Goal: Task Accomplishment & Management: Complete application form

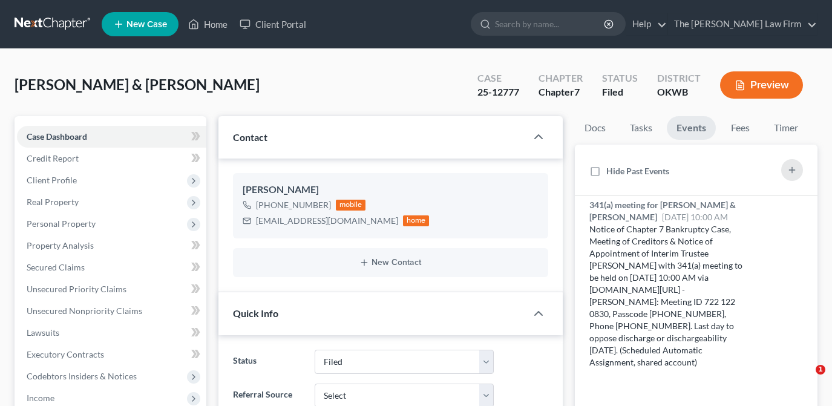
select select "2"
click at [491, 25] on icon at bounding box center [485, 24] width 11 height 11
drag, startPoint x: 537, startPoint y: 20, endPoint x: 552, endPoint y: 30, distance: 18.3
click at [539, 21] on div at bounding box center [548, 24] width 155 height 24
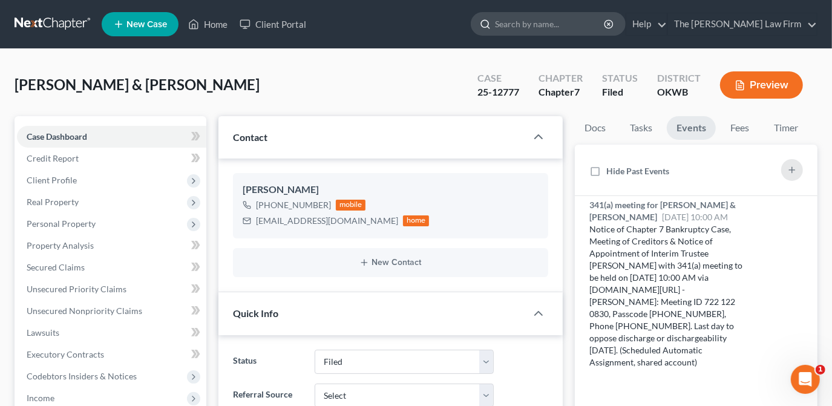
click at [572, 29] on input "search" at bounding box center [550, 24] width 111 height 22
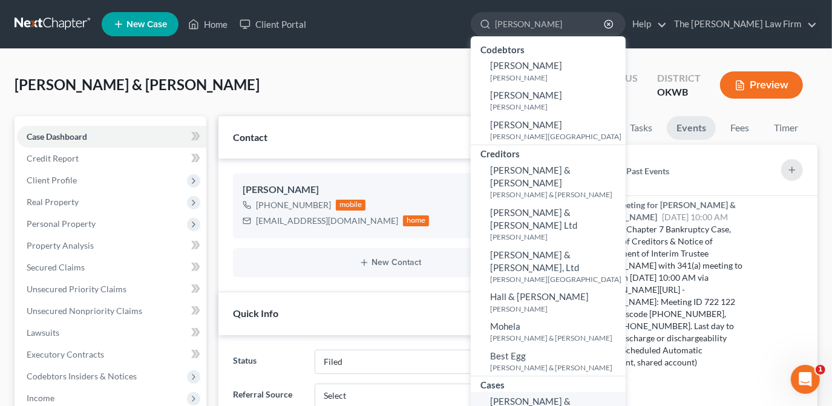
type input "hays"
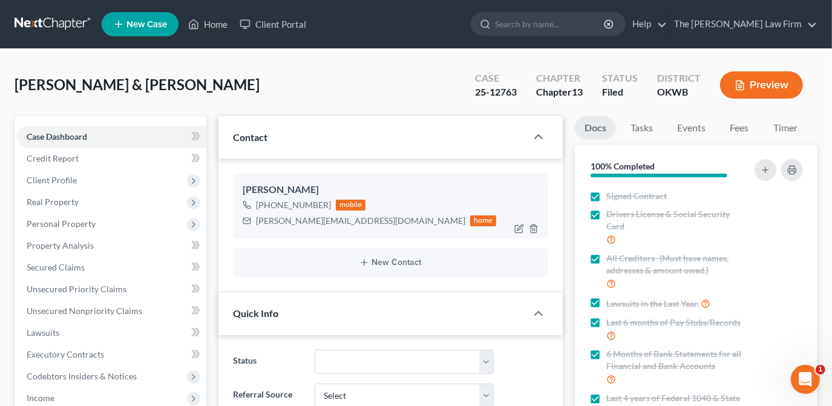
scroll to position [1173, 0]
drag, startPoint x: 362, startPoint y: 222, endPoint x: 246, endPoint y: 224, distance: 116.2
click at [246, 224] on div "morgan.long_13@yahoo.com home" at bounding box center [370, 221] width 254 height 16
drag, startPoint x: 258, startPoint y: 221, endPoint x: 281, endPoint y: 219, distance: 23.1
copy div "morgan.long_13@yahoo.com"
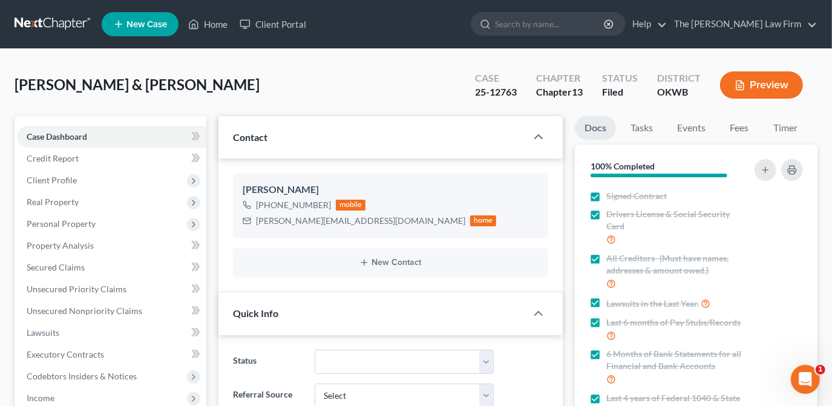
drag, startPoint x: 300, startPoint y: 97, endPoint x: 301, endPoint y: 117, distance: 19.4
click at [300, 97] on div "Hays, Dustin & Morgan Upgraded Case 25-12763 Chapter Chapter 13 Status Filed Di…" at bounding box center [416, 90] width 803 height 53
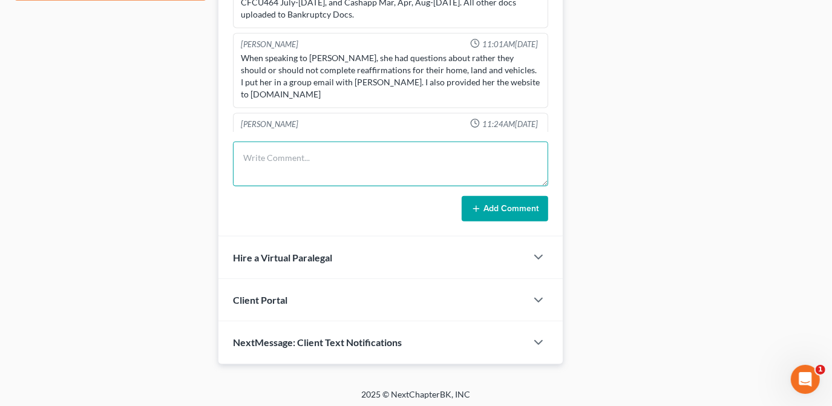
click at [298, 157] on textarea at bounding box center [390, 164] width 315 height 45
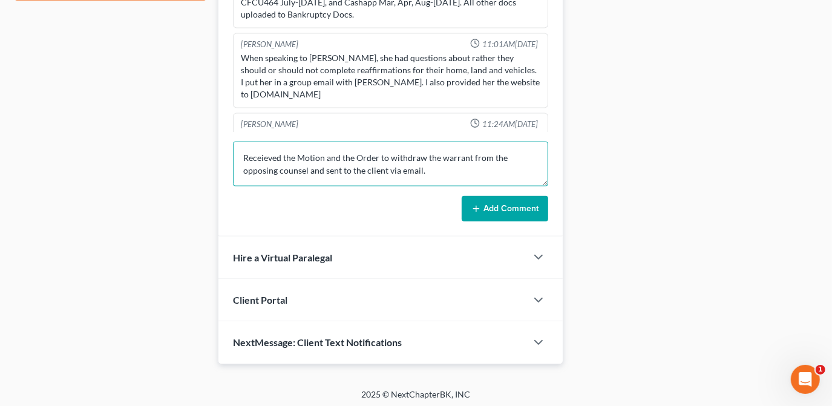
drag, startPoint x: 267, startPoint y: 152, endPoint x: 273, endPoint y: 158, distance: 8.6
type textarea "Received the Motion and the Order to withdraw the warrant from the opposing cou…"
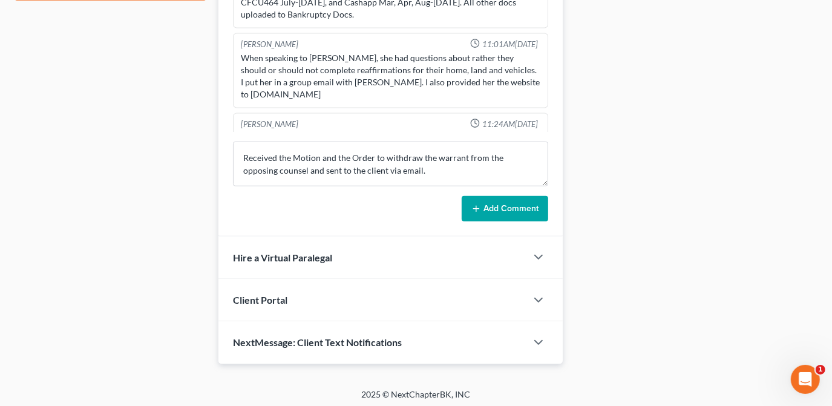
click at [489, 207] on button "Add Comment" at bounding box center [505, 208] width 87 height 25
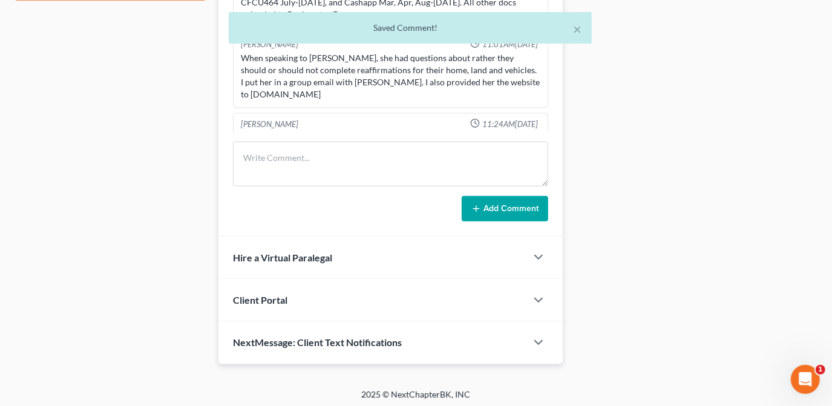
scroll to position [1229, 0]
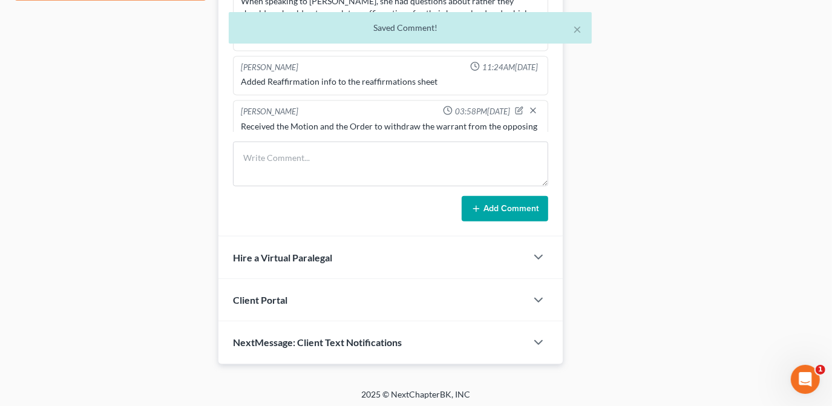
drag, startPoint x: 126, startPoint y: 53, endPoint x: 106, endPoint y: 24, distance: 35.7
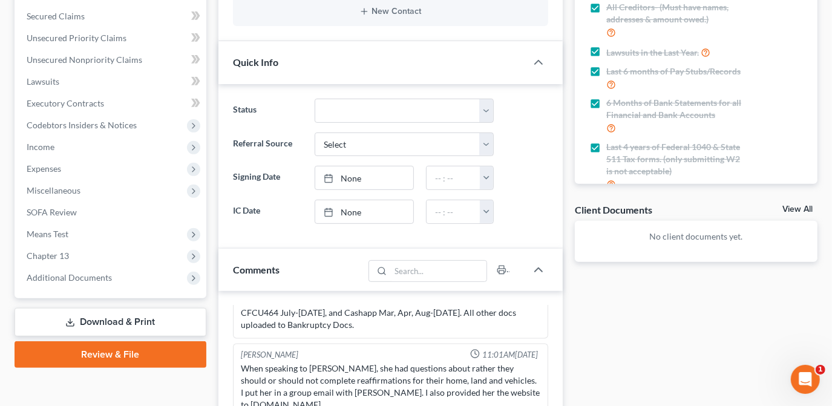
scroll to position [0, 0]
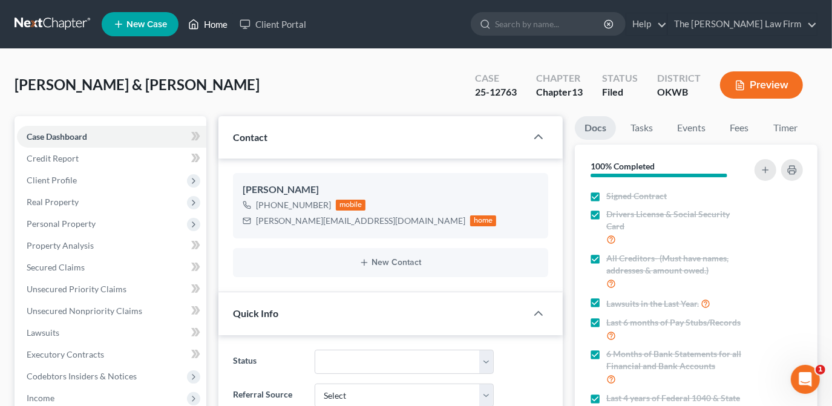
click at [216, 25] on link "Home" at bounding box center [207, 24] width 51 height 22
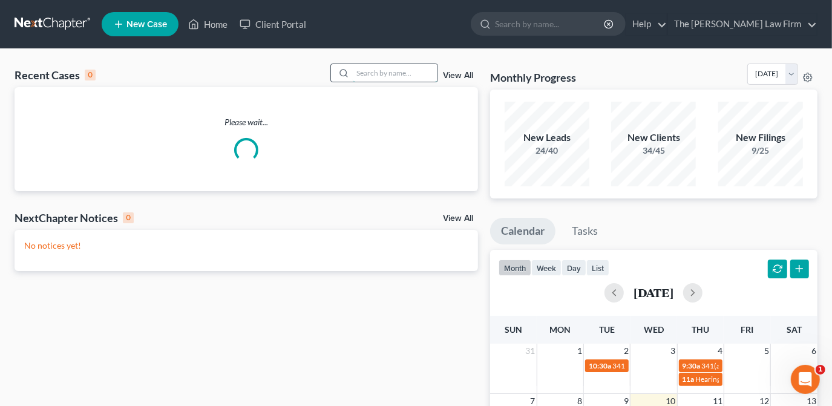
click at [390, 73] on input "search" at bounding box center [395, 73] width 85 height 18
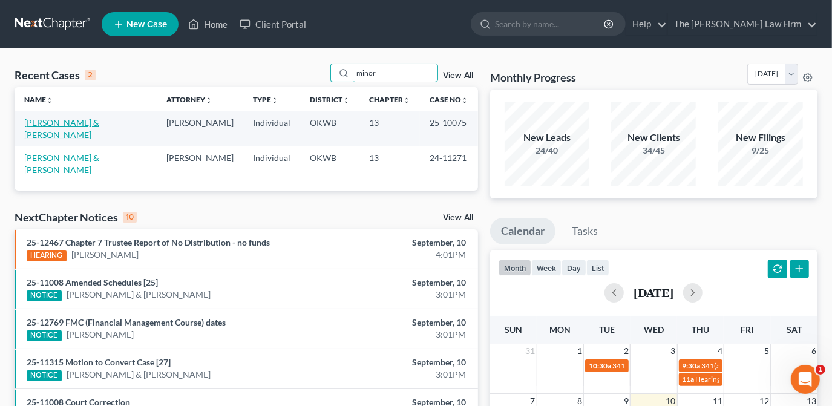
type input "minor"
click at [99, 123] on link "[PERSON_NAME] & [PERSON_NAME]" at bounding box center [61, 128] width 75 height 22
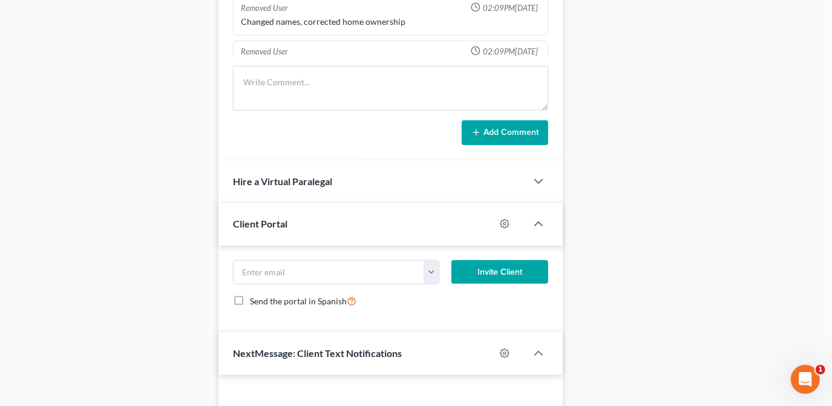
scroll to position [580, 0]
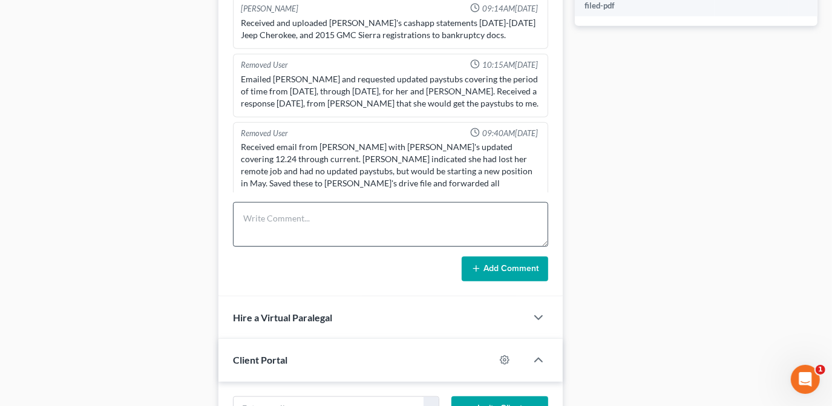
click at [274, 136] on div "Kate Martin 02:09PM, 01/14/2025 District and Chapter verified per contract. Kat…" at bounding box center [390, 140] width 344 height 313
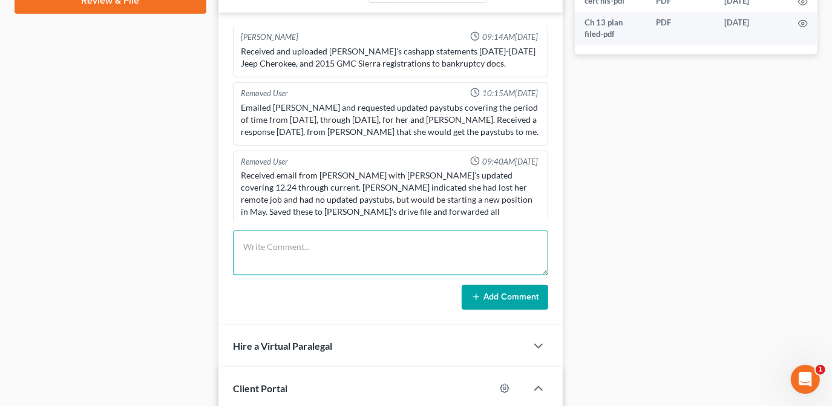
click at [269, 240] on textarea at bounding box center [390, 253] width 315 height 45
type textarea "Resent notice of filing to rmgcollections.net to stop collection attempt post f…"
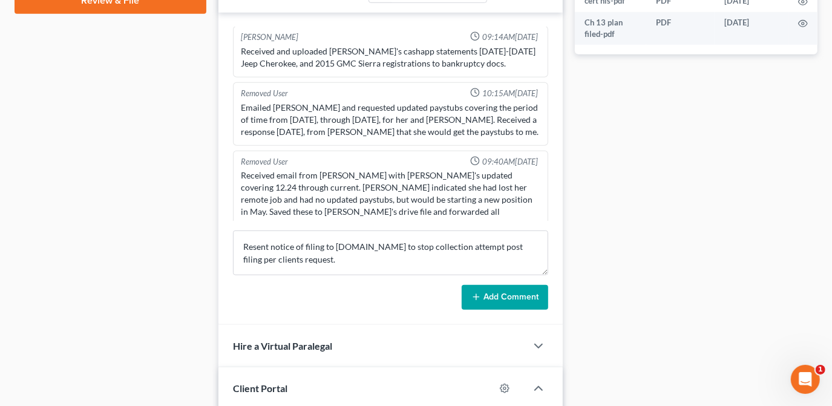
click at [480, 292] on icon at bounding box center [476, 297] width 10 height 10
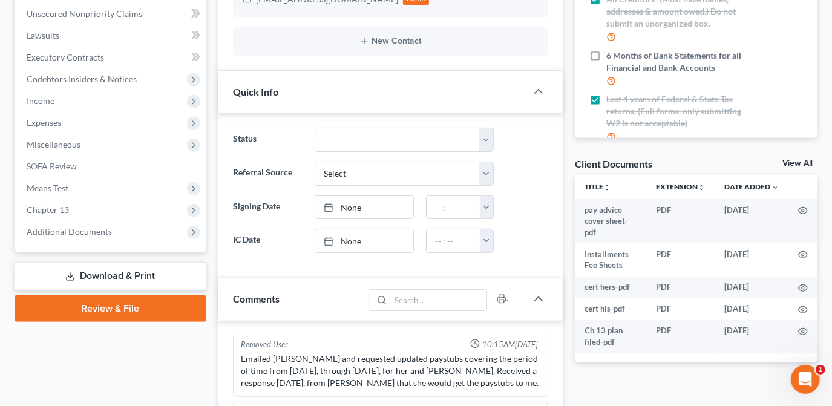
scroll to position [385, 0]
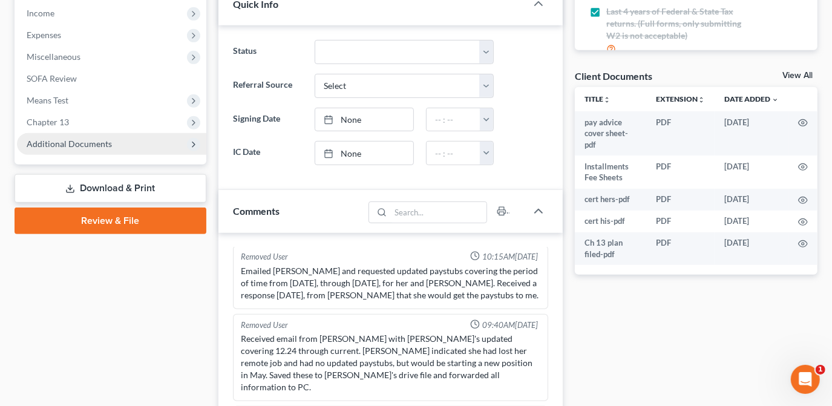
click at [120, 146] on span "Additional Documents" at bounding box center [111, 144] width 189 height 22
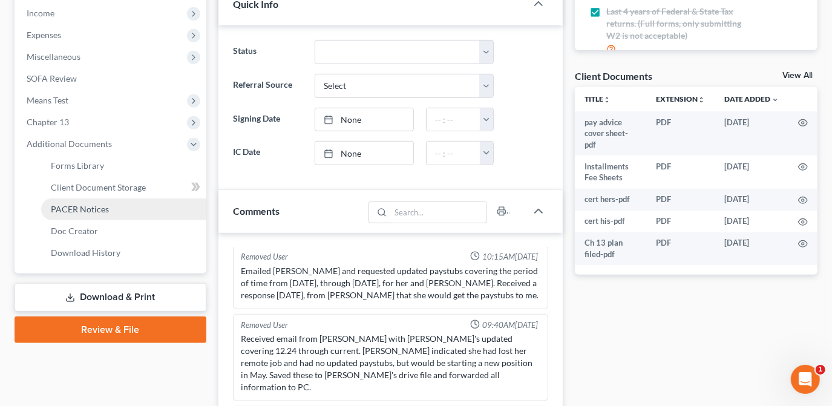
click at [146, 203] on link "PACER Notices" at bounding box center [123, 209] width 165 height 22
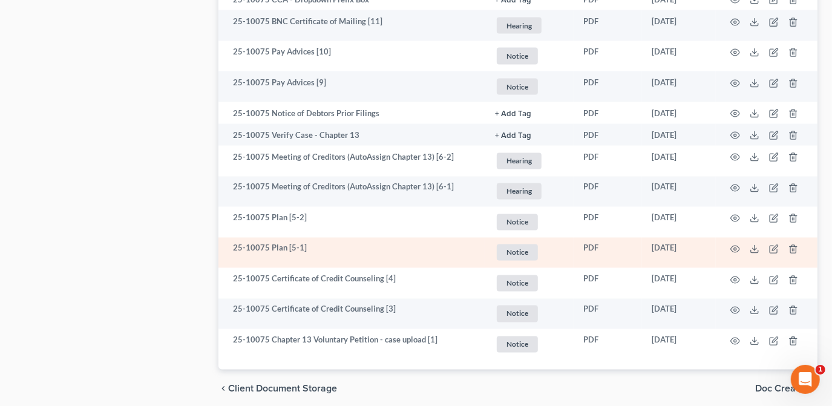
scroll to position [1412, 0]
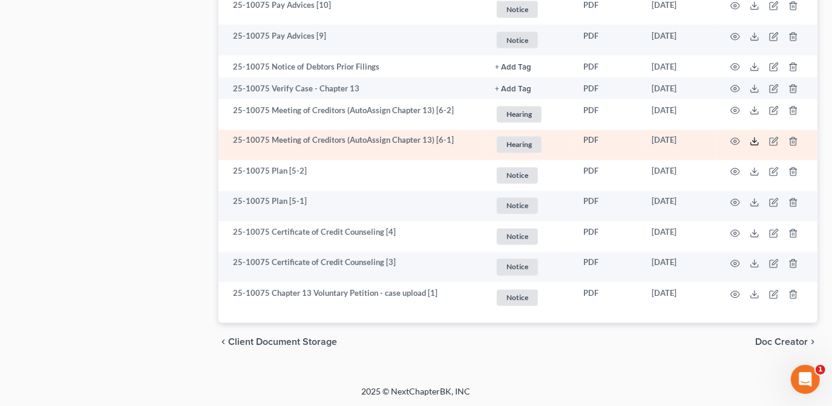
click at [755, 140] on icon at bounding box center [755, 142] width 10 height 10
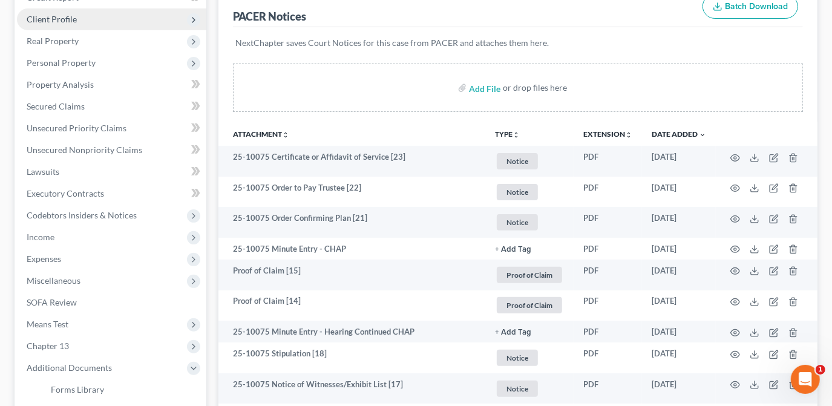
scroll to position [0, 0]
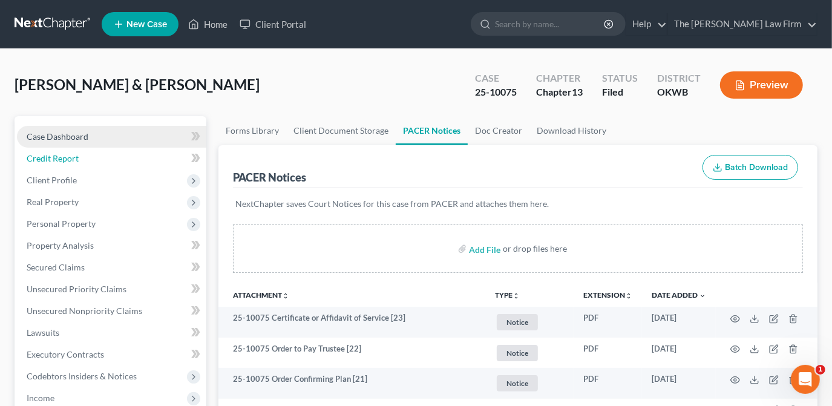
drag, startPoint x: 73, startPoint y: 149, endPoint x: 73, endPoint y: 140, distance: 9.1
click at [73, 149] on link "Credit Report" at bounding box center [111, 159] width 189 height 22
click at [74, 137] on span "Case Dashboard" at bounding box center [58, 136] width 62 height 10
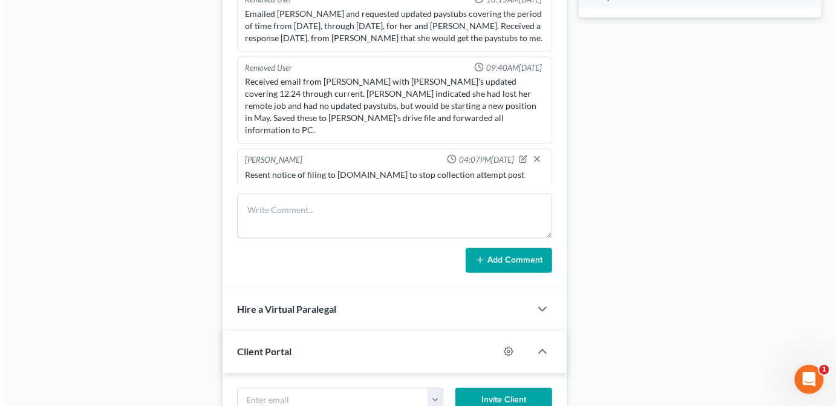
scroll to position [610, 0]
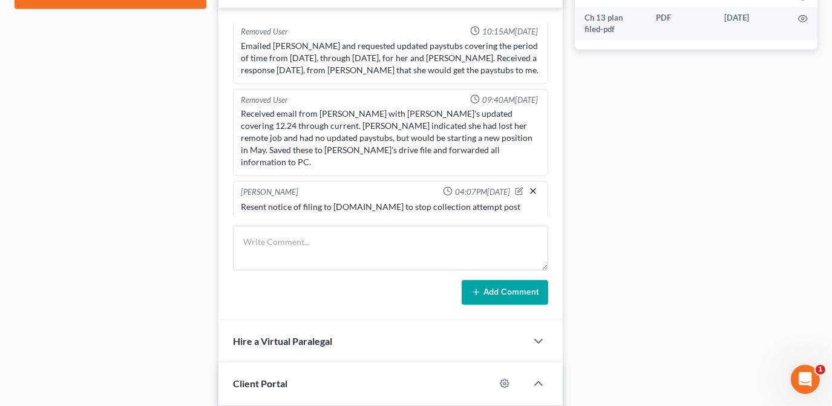
click at [528, 186] on icon "button" at bounding box center [533, 191] width 10 height 10
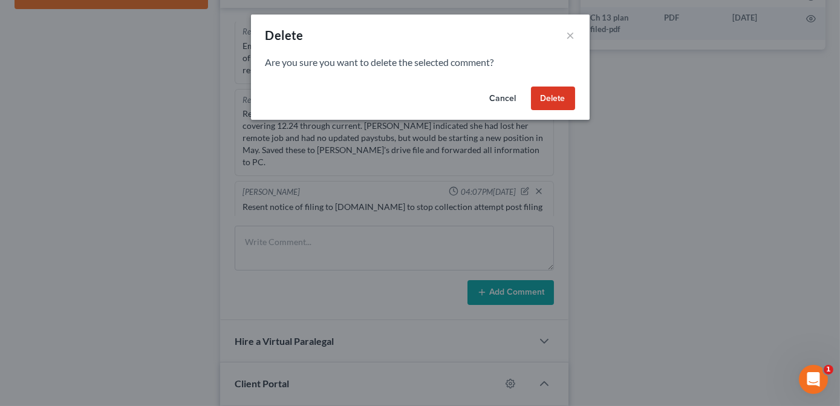
click at [546, 103] on button "Delete" at bounding box center [553, 99] width 44 height 24
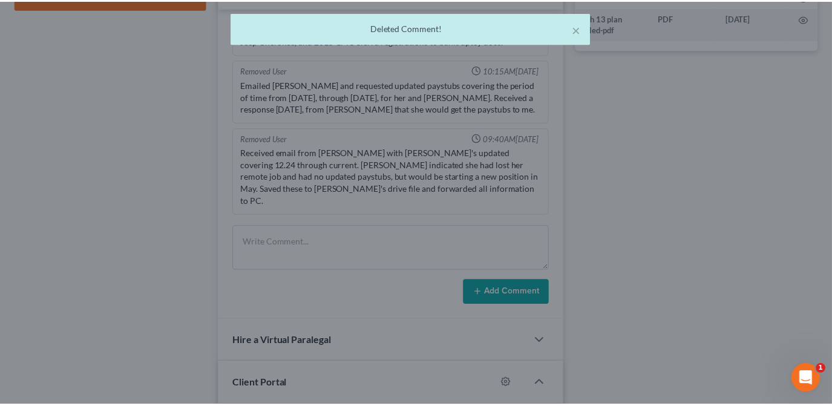
scroll to position [580, 0]
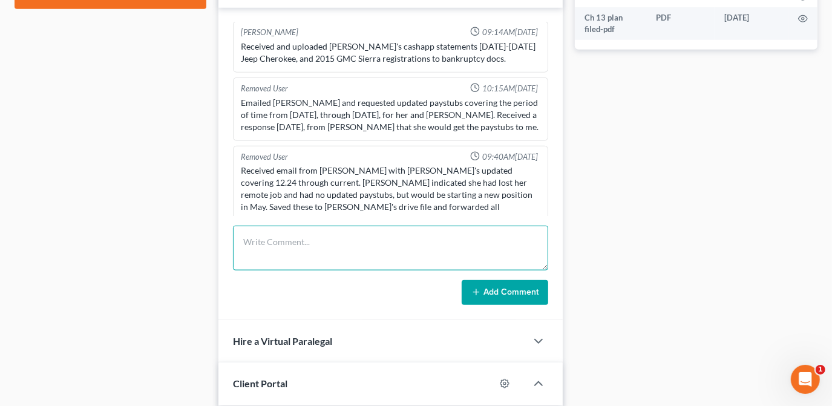
click at [334, 255] on textarea at bounding box center [390, 248] width 315 height 45
paste textarea "MSN Healthcare Solutions 5400 N. Grand Blvd. Suite 260 Oklahoma City, OK 73112-…"
click at [245, 229] on textarea "MSN Healthcare Solutions 5400 N. Grand Blvd. Suite 260 Oklahoma City, OK 73112-…" at bounding box center [390, 248] width 315 height 45
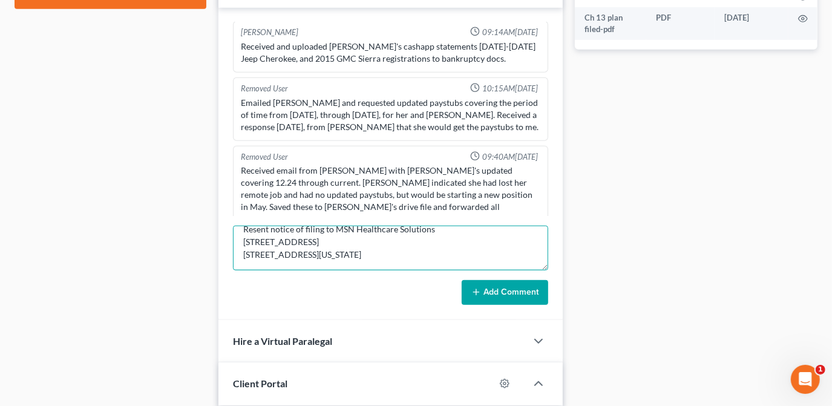
click at [395, 261] on textarea "Resent notice of filing to MSN Healthcare Solutions 5400 N. Grand Blvd. Suite 2…" at bounding box center [390, 248] width 315 height 45
type textarea "Resent notice of filing to MSN Healthcare Solutions [STREET_ADDRESS] [STREET_AD…"
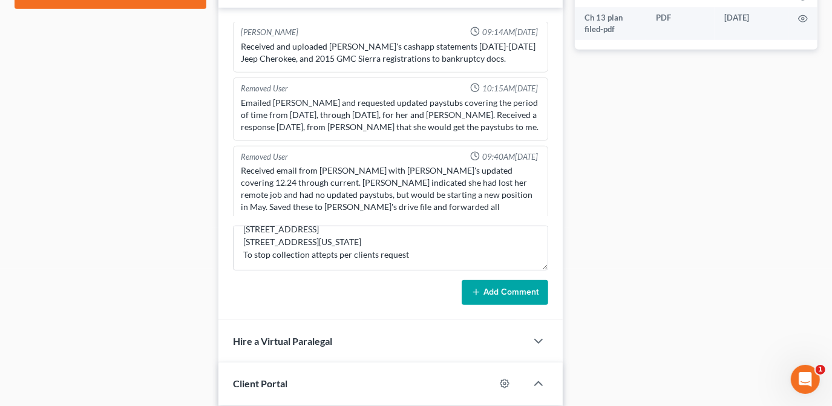
click at [476, 293] on icon at bounding box center [476, 292] width 10 height 10
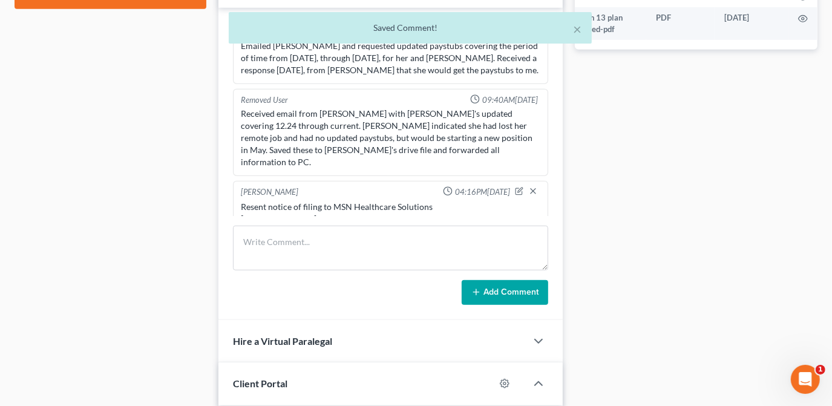
scroll to position [673, 0]
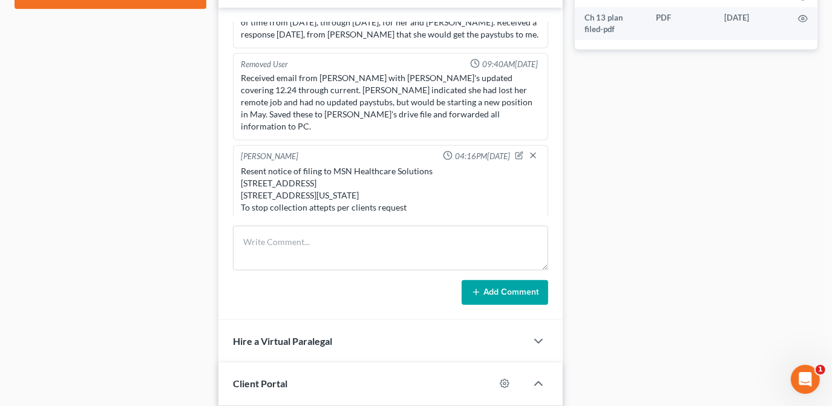
click at [436, 174] on div "Resent notice of filing to MSN Healthcare Solutions [STREET_ADDRESS] [STREET_AD…" at bounding box center [391, 189] width 300 height 48
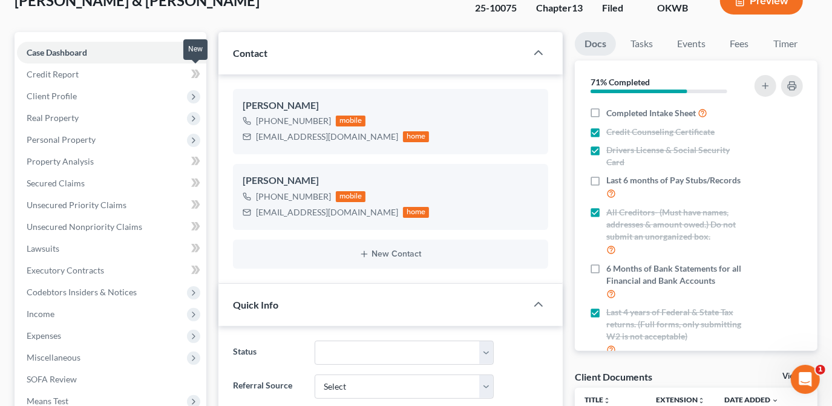
scroll to position [0, 0]
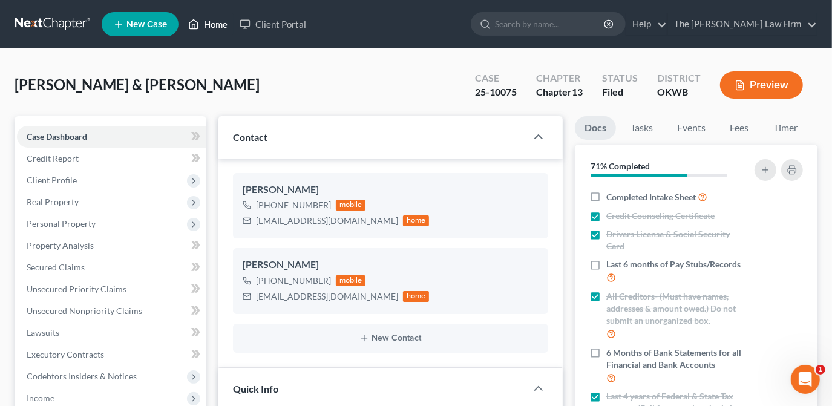
click at [201, 25] on link "Home" at bounding box center [207, 24] width 51 height 22
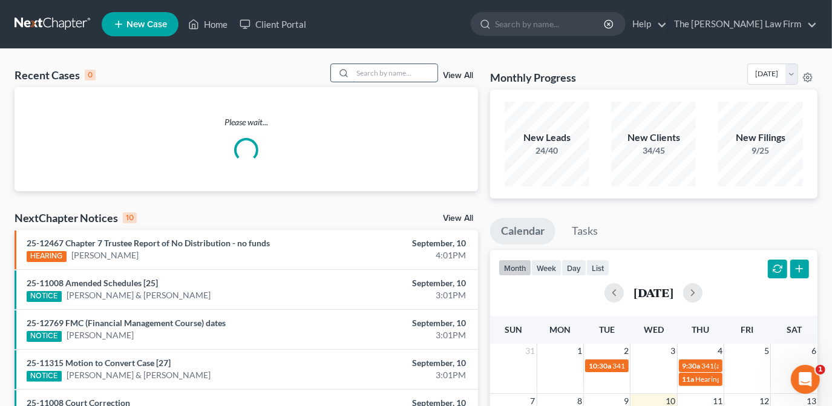
click at [376, 73] on input "search" at bounding box center [395, 73] width 85 height 18
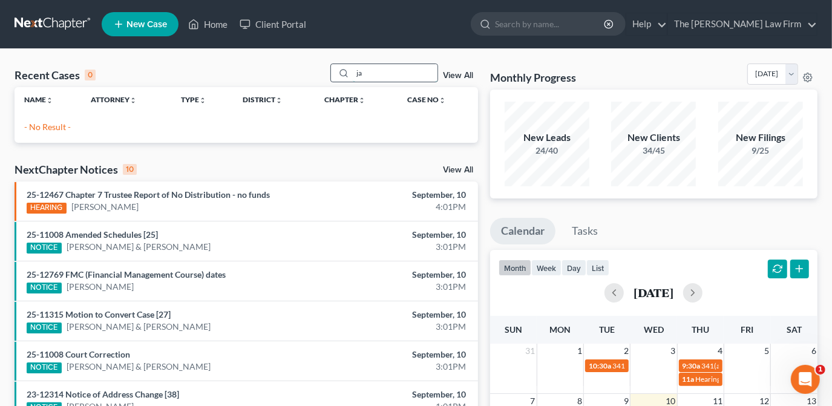
type input "j"
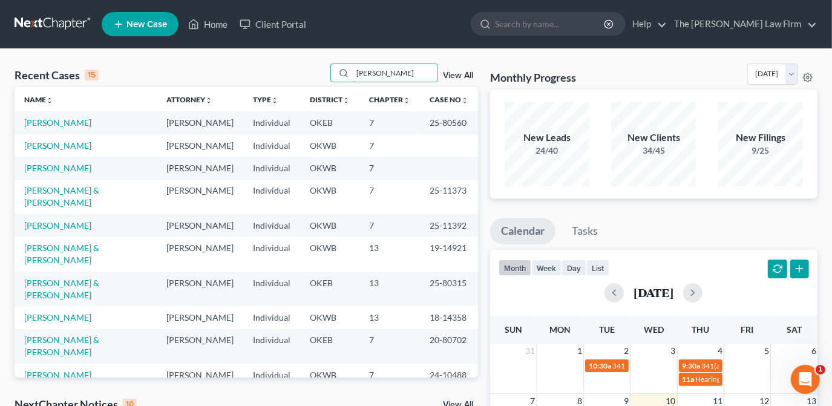
type input "david"
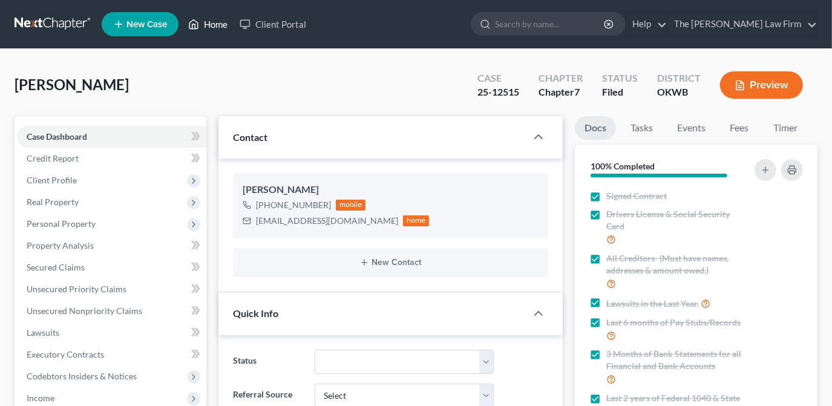
scroll to position [408, 0]
click at [213, 25] on link "Home" at bounding box center [207, 24] width 51 height 22
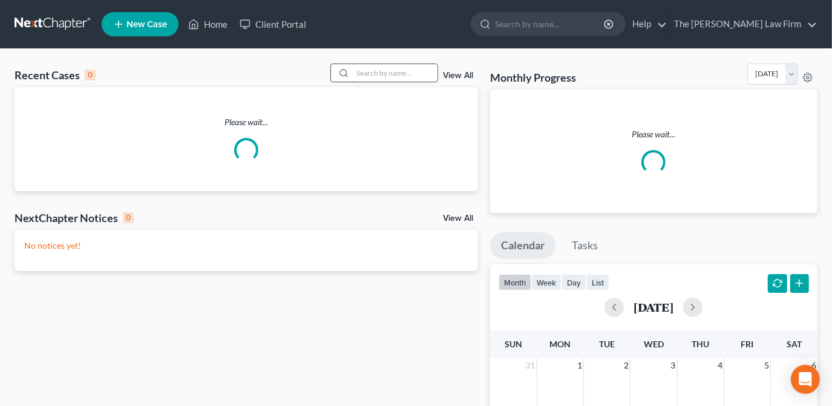
click at [388, 75] on input "search" at bounding box center [395, 73] width 85 height 18
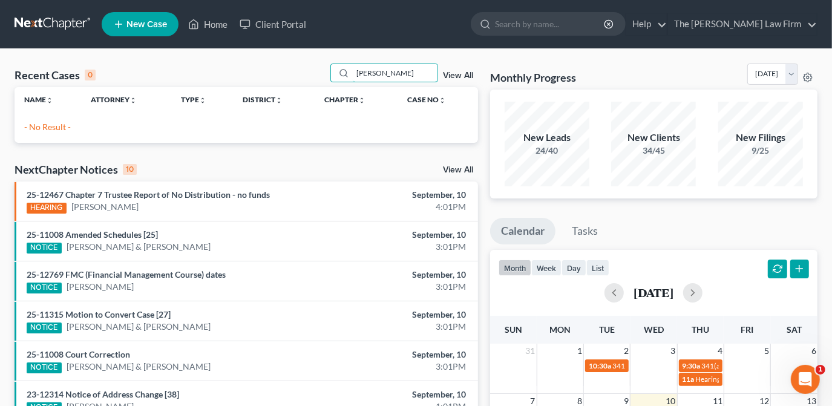
type input "[PERSON_NAME]"
click at [127, 28] on span "New Case" at bounding box center [146, 24] width 41 height 9
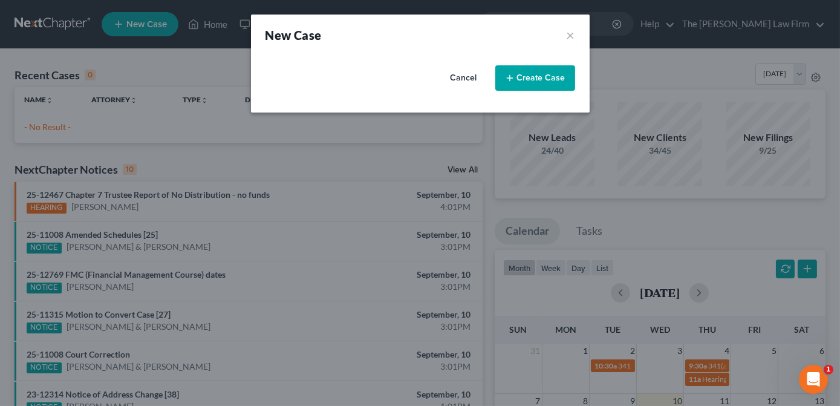
select select "65"
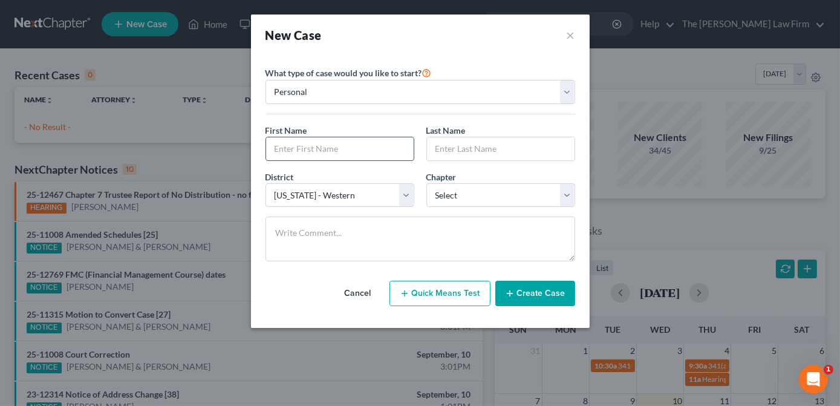
click at [347, 148] on input "text" at bounding box center [340, 148] width 148 height 23
type input "[PERSON_NAME]"
type input "H"
type input "[PERSON_NAME]"
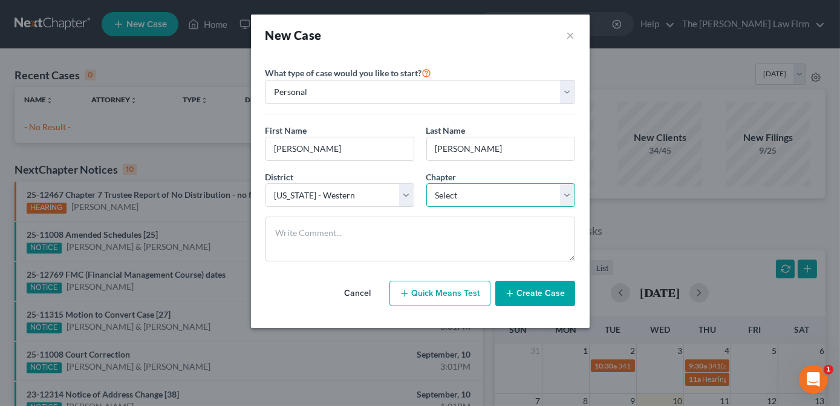
click at [452, 185] on select "Select 7 11 12 13" at bounding box center [501, 195] width 149 height 24
select select "3"
click at [427, 183] on select "Select 7 11 12 13" at bounding box center [501, 195] width 149 height 24
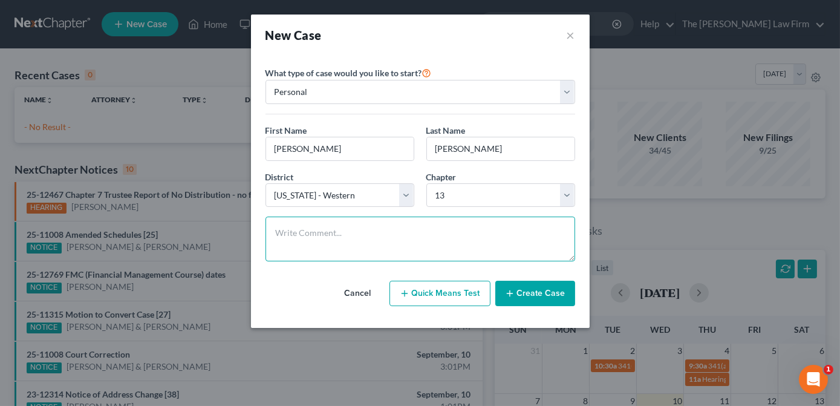
click at [414, 248] on textarea at bounding box center [421, 239] width 310 height 45
type textarea "L"
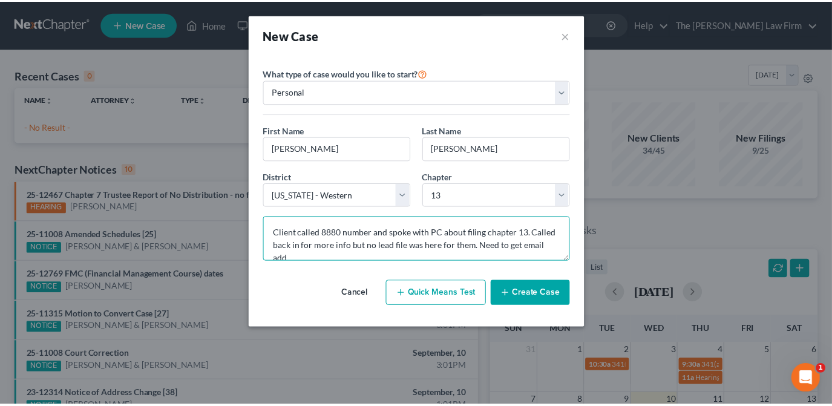
scroll to position [2, 0]
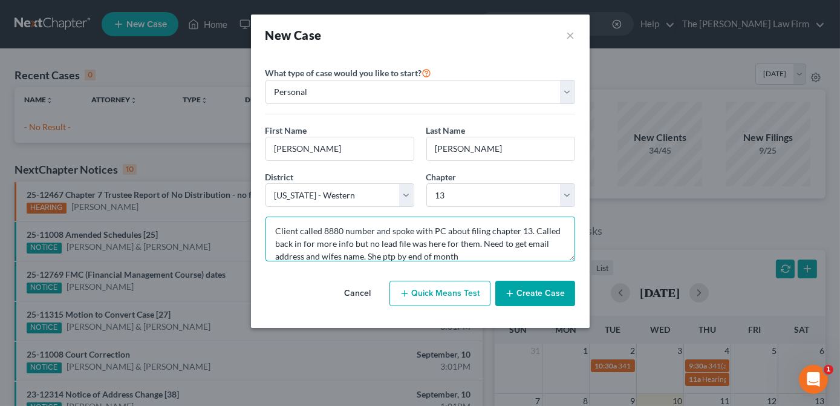
click at [395, 257] on textarea "Client called 8880 number and spoke with PC about filing chapter 13. Called bac…" at bounding box center [421, 239] width 310 height 45
click at [537, 250] on textarea "Client called 8880 number and spoke with PC about filing chapter 13. Called bac…" at bounding box center [421, 239] width 310 height 45
type textarea "Client called 8880 number and spoke with PC about filing chapter 13. Called bac…"
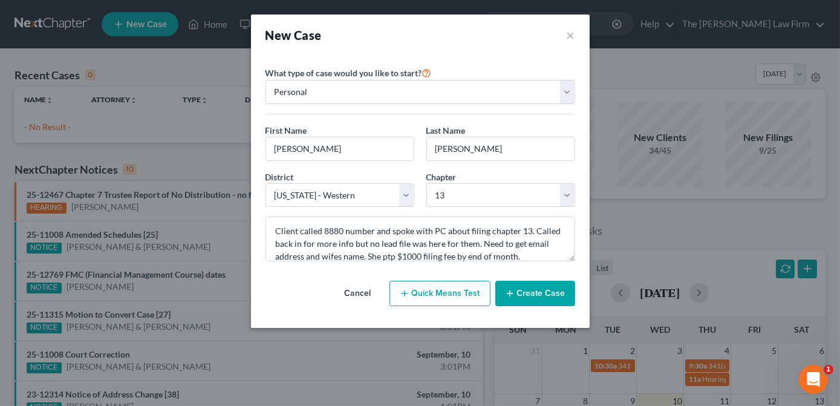
click at [538, 290] on button "Create Case" at bounding box center [536, 293] width 80 height 25
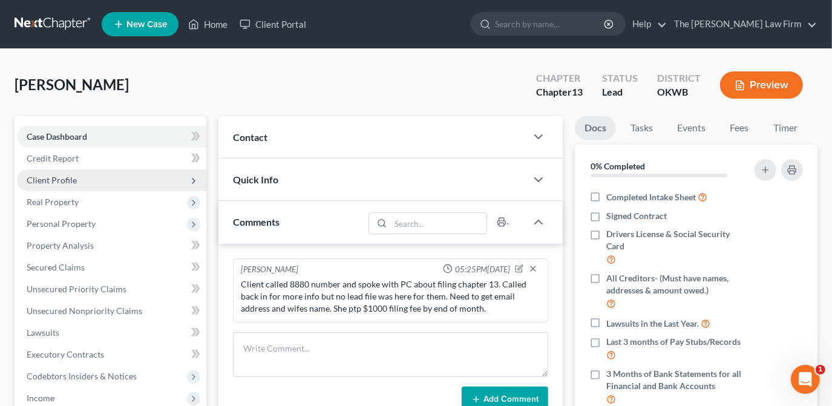
click at [88, 175] on span "Client Profile" at bounding box center [111, 180] width 189 height 22
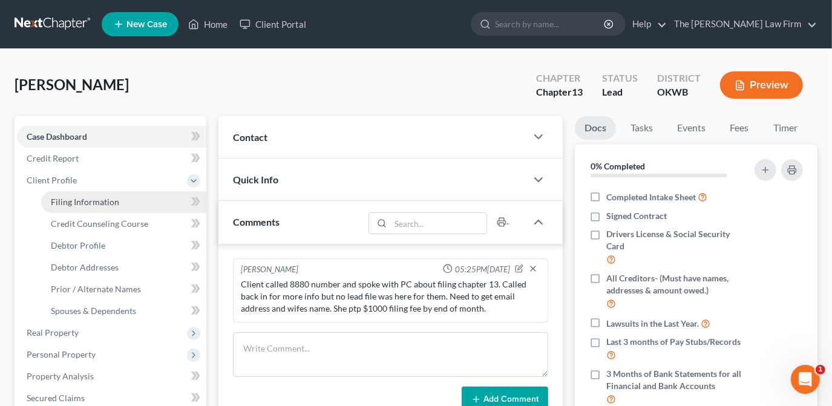
click at [138, 204] on link "Filing Information" at bounding box center [123, 202] width 165 height 22
select select "1"
select select "0"
select select "3"
select select "65"
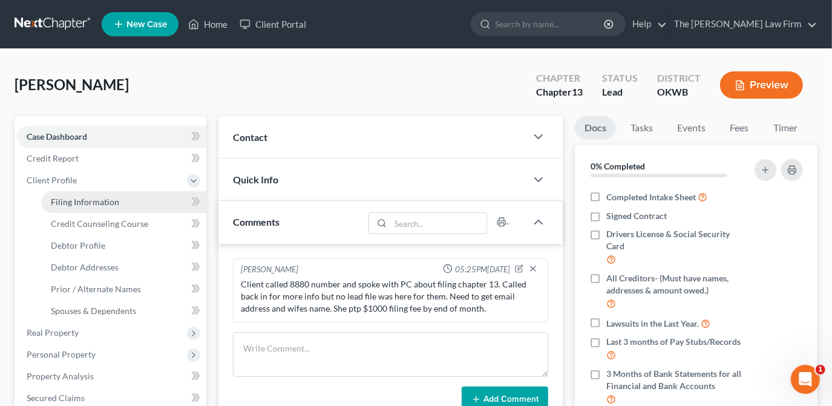
select select "37"
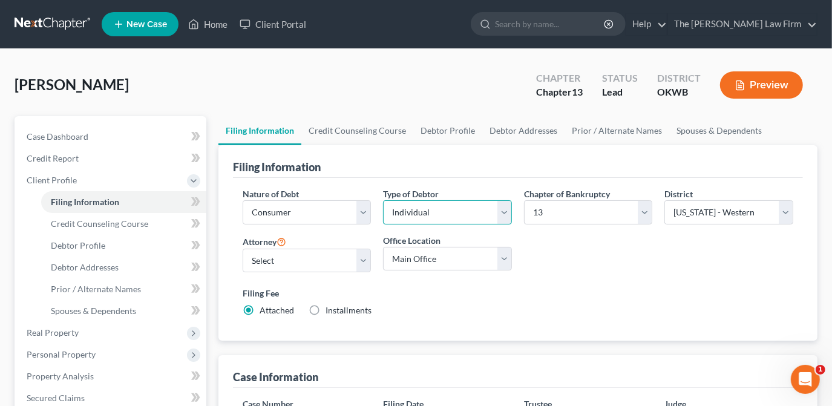
click at [434, 218] on select "Select Individual Joint" at bounding box center [447, 212] width 129 height 24
select select "1"
click at [383, 224] on select "Select Individual Joint" at bounding box center [447, 212] width 129 height 24
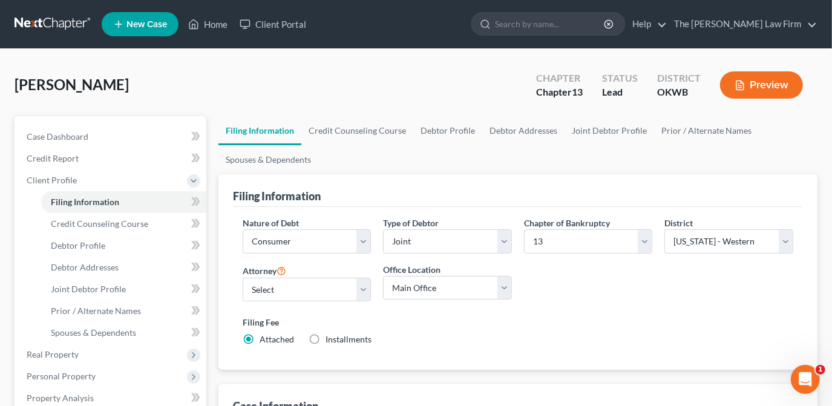
click at [161, 120] on div "Case Dashboard Payments Invoices Payments Payments Credit Report Client Profile…" at bounding box center [111, 409] width 192 height 586
click at [131, 131] on link "Case Dashboard" at bounding box center [111, 137] width 189 height 22
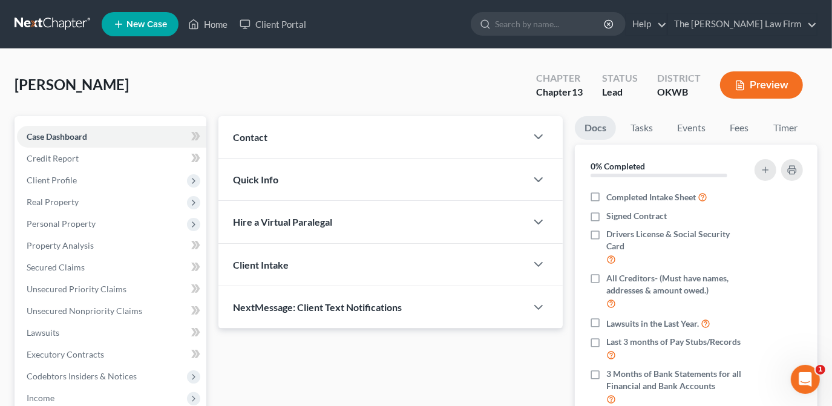
click at [422, 129] on div "Contact" at bounding box center [372, 137] width 308 height 42
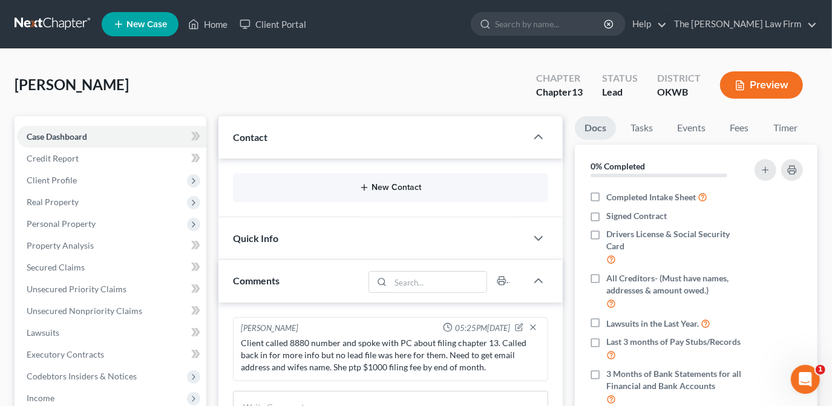
click at [390, 183] on button "New Contact" at bounding box center [391, 188] width 296 height 10
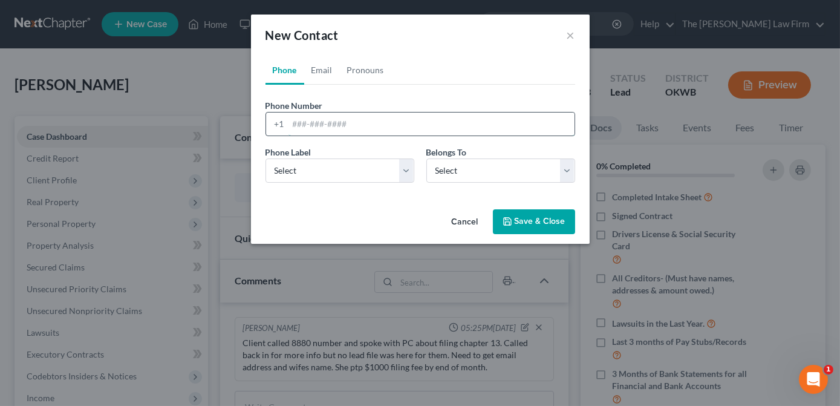
click at [365, 120] on input "tel" at bounding box center [432, 124] width 286 height 23
type input "4056157156"
click at [411, 173] on select "Select Mobile Home Work Other" at bounding box center [340, 171] width 149 height 24
select select "0"
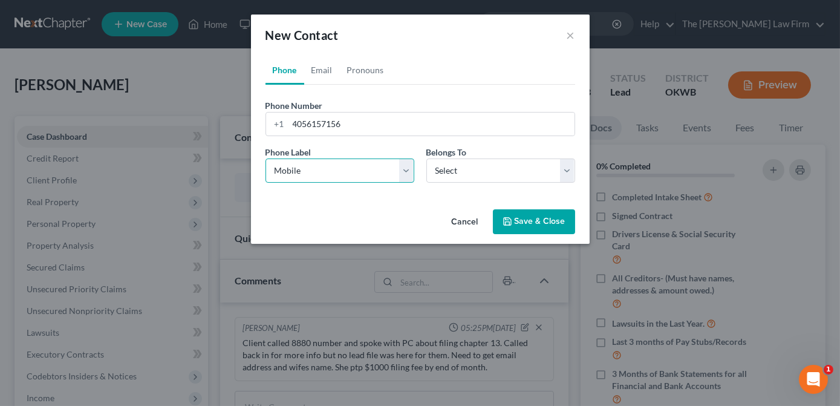
click at [266, 159] on select "Select Mobile Home Work Other" at bounding box center [340, 171] width 149 height 24
click at [479, 166] on select "Select Client Spouse Other" at bounding box center [501, 171] width 149 height 24
select select "0"
click at [427, 159] on select "Select Client Spouse Other" at bounding box center [501, 171] width 149 height 24
click at [406, 222] on div "Cancel Save & Close" at bounding box center [420, 225] width 339 height 40
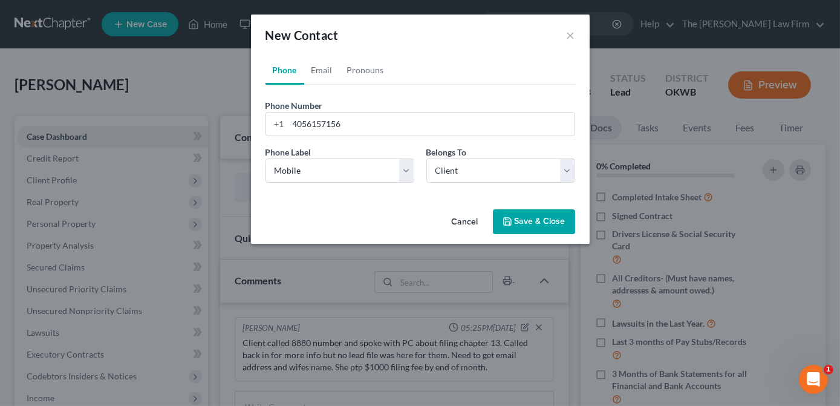
click at [551, 217] on button "Save & Close" at bounding box center [534, 221] width 82 height 25
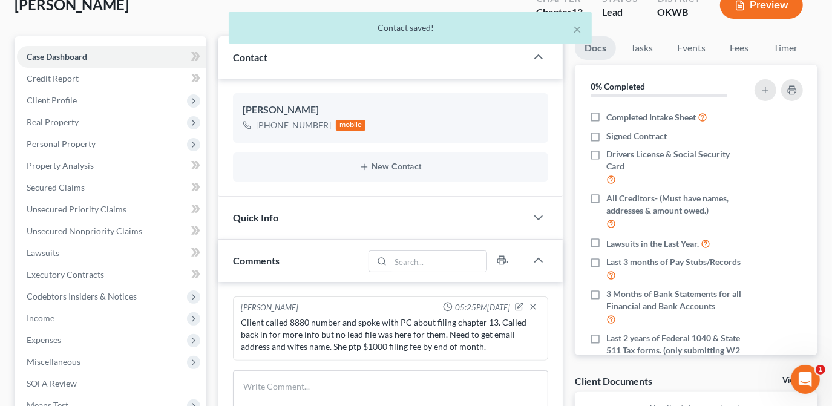
scroll to position [110, 0]
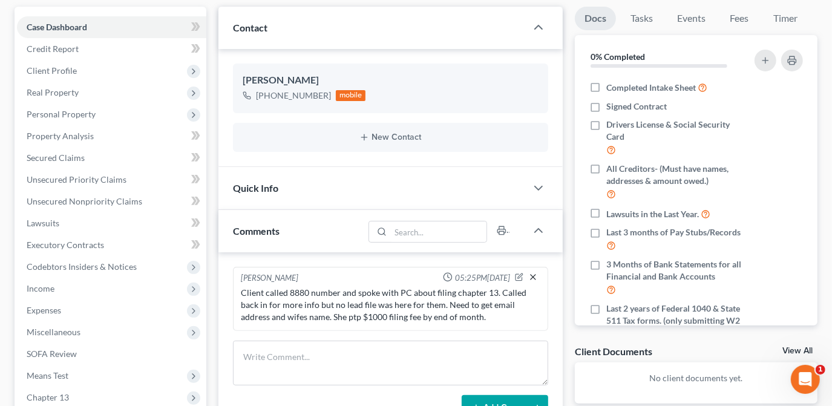
click at [529, 275] on icon "button" at bounding box center [533, 277] width 10 height 10
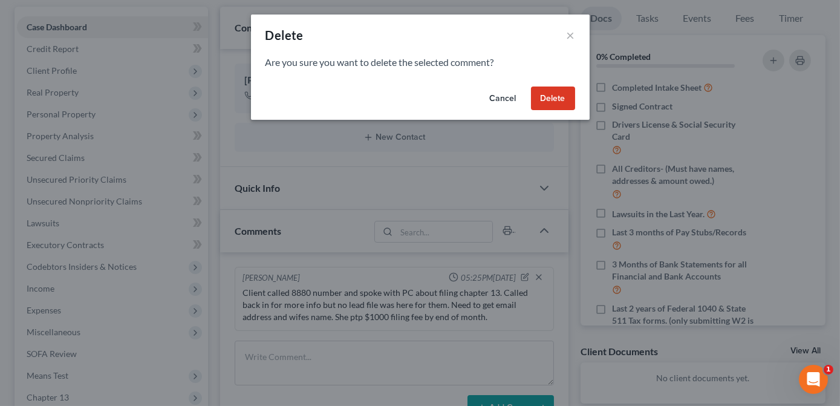
click at [547, 99] on button "Delete" at bounding box center [553, 99] width 44 height 24
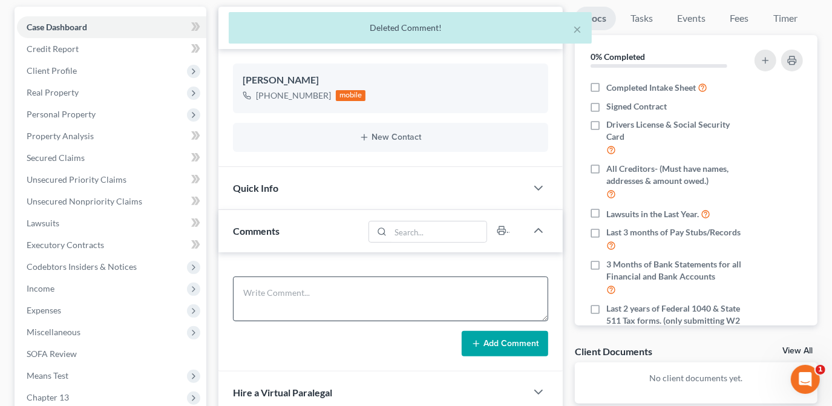
scroll to position [0, 0]
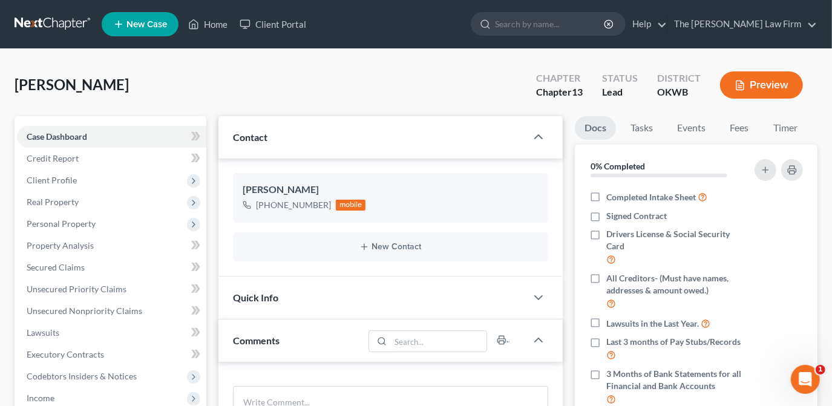
drag, startPoint x: 288, startPoint y: 93, endPoint x: 260, endPoint y: 87, distance: 29.0
click at [287, 93] on div "[PERSON_NAME] Upgraded Chapter Chapter 13 Status Lead District OKWB Preview" at bounding box center [416, 90] width 803 height 53
click at [219, 22] on link "Home" at bounding box center [207, 24] width 51 height 22
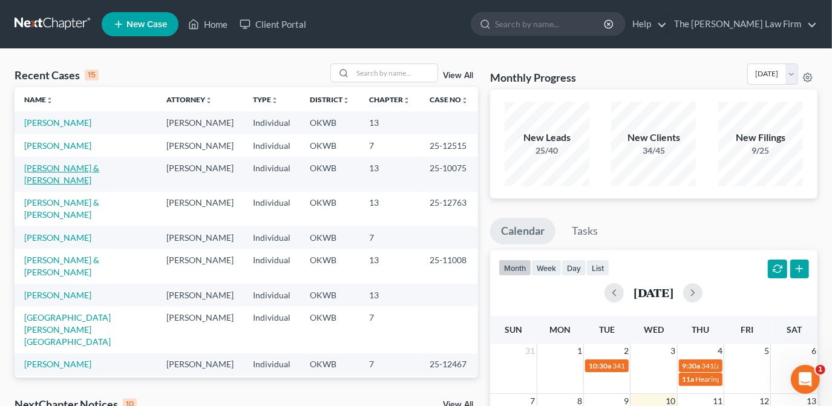
click at [59, 166] on link "[PERSON_NAME] & [PERSON_NAME]" at bounding box center [61, 174] width 75 height 22
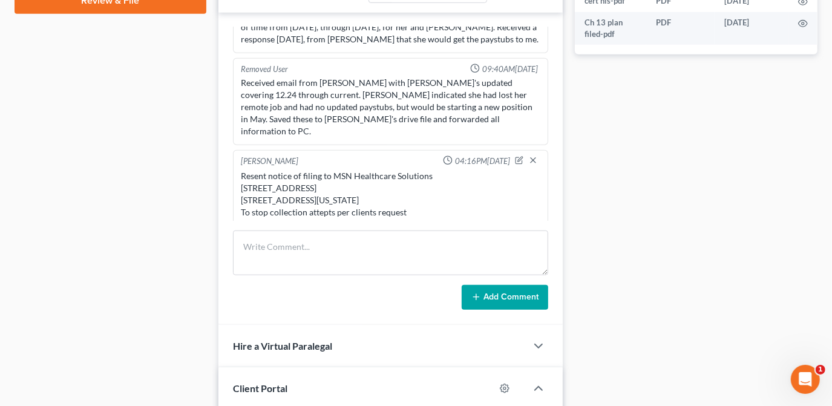
scroll to position [673, 0]
